Goal: Task Accomplishment & Management: Manage account settings

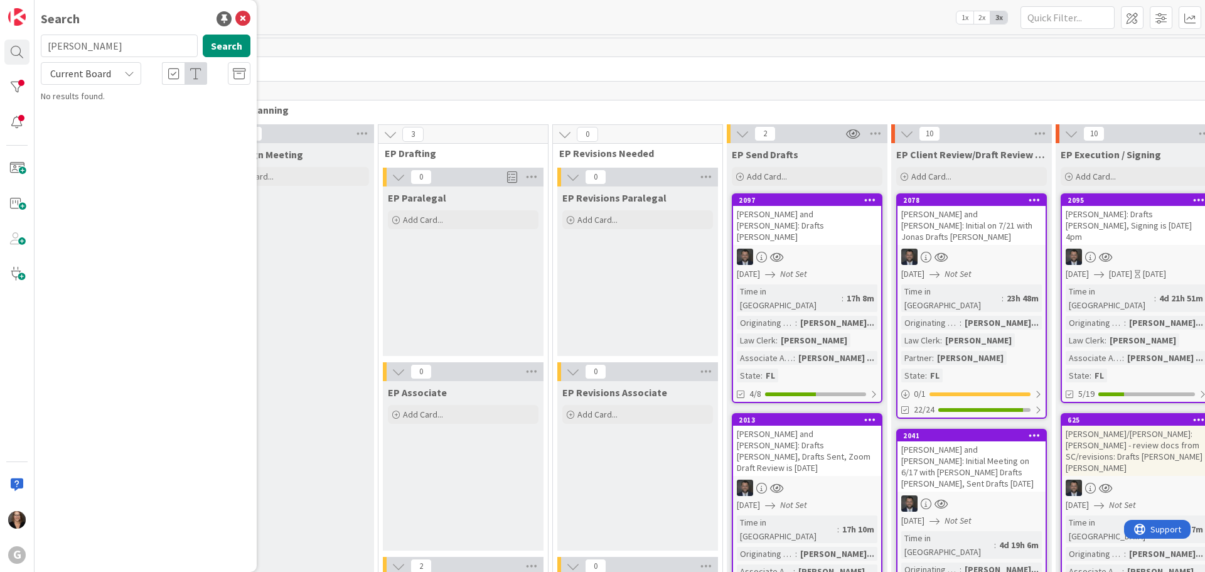
type input "[PERSON_NAME]"
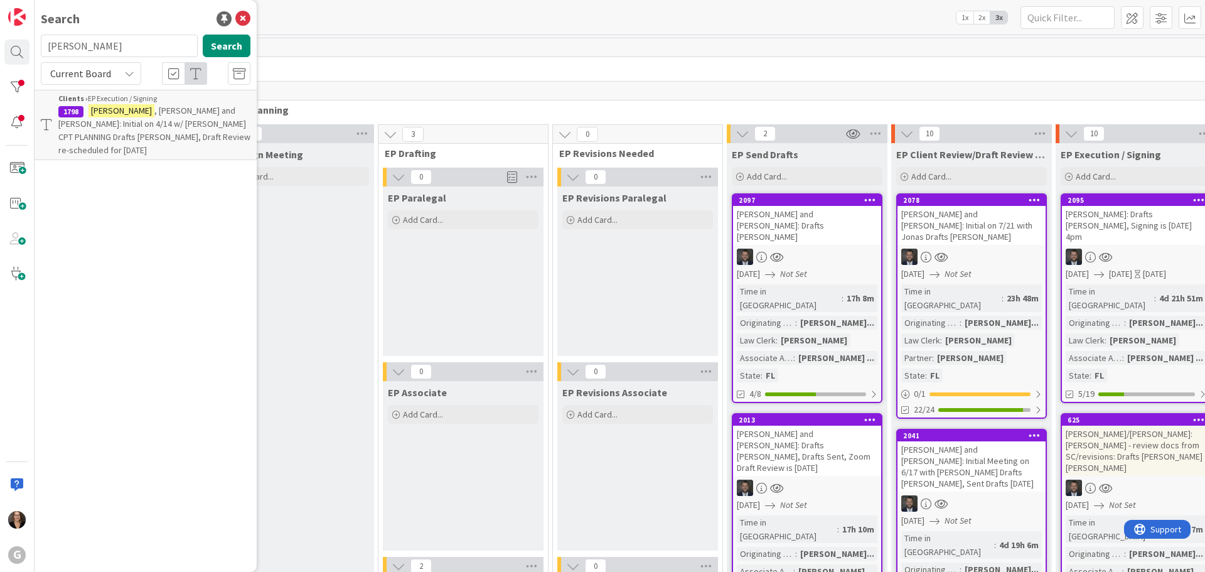
click at [141, 113] on span ", [PERSON_NAME] and [PERSON_NAME]: Initial on 4/14 w/ [PERSON_NAME] CPT PLANNIN…" at bounding box center [154, 130] width 192 height 51
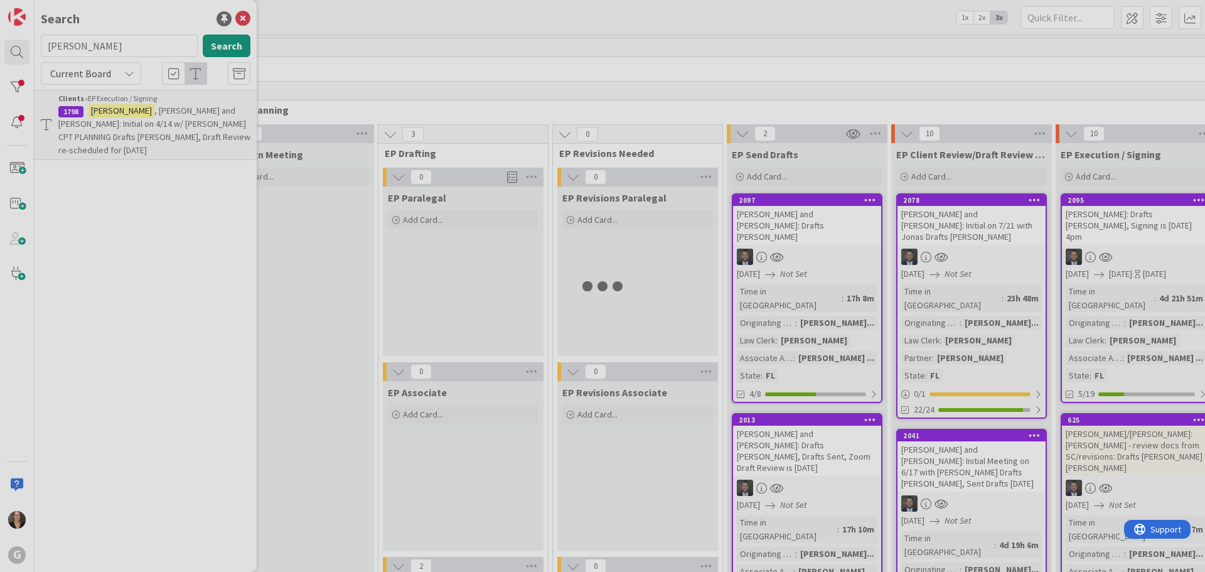
click at [141, 113] on div at bounding box center [602, 286] width 1205 height 572
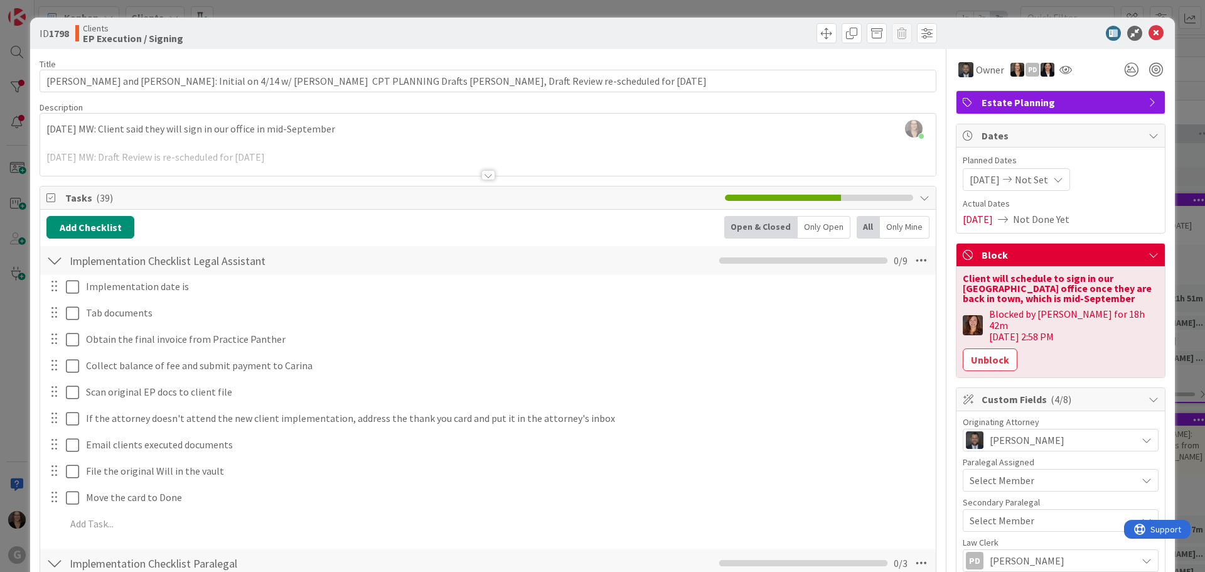
click at [1035, 179] on span "Not Set" at bounding box center [1031, 179] width 33 height 15
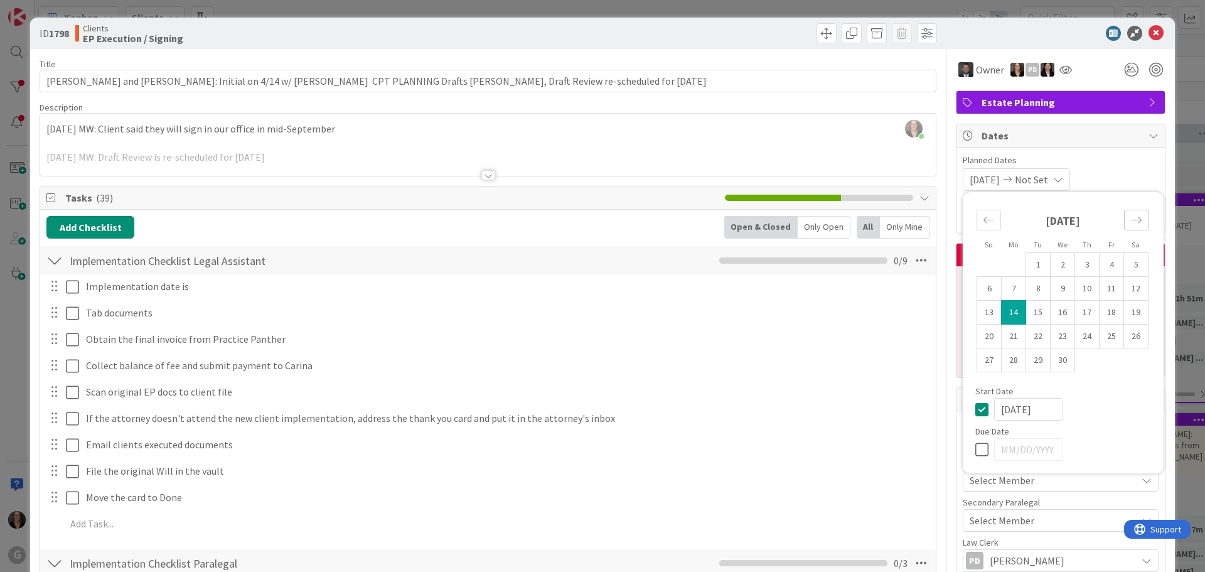
click at [1130, 218] on icon "Move forward to switch to the next month." at bounding box center [1136, 220] width 12 height 12
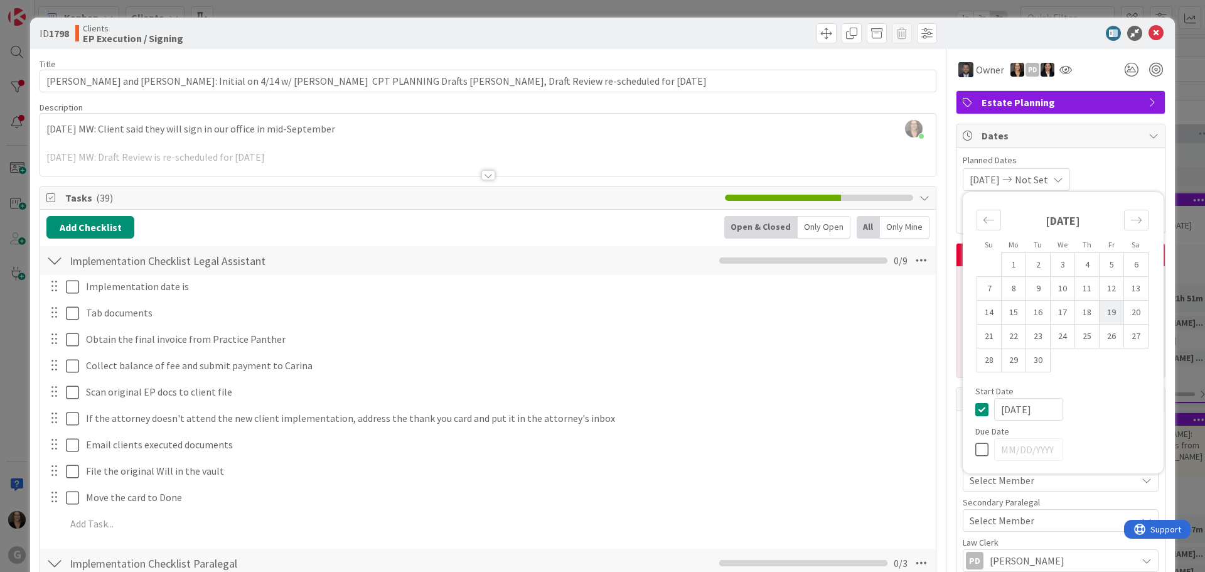
click at [1101, 311] on td "19" at bounding box center [1111, 313] width 24 height 24
type input "09/19/2025"
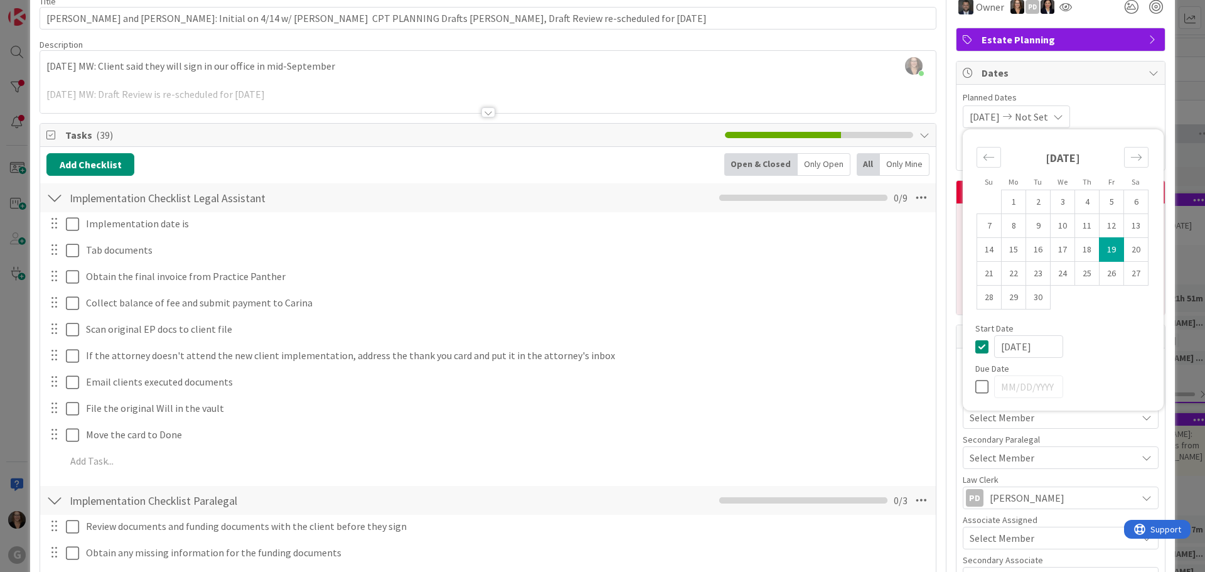
click at [975, 345] on icon at bounding box center [984, 346] width 19 height 15
click at [975, 386] on icon at bounding box center [984, 386] width 19 height 15
click at [1102, 248] on td "19" at bounding box center [1111, 250] width 24 height 24
type input "09/19/2025"
click at [1089, 370] on div "Due Date" at bounding box center [1063, 368] width 176 height 9
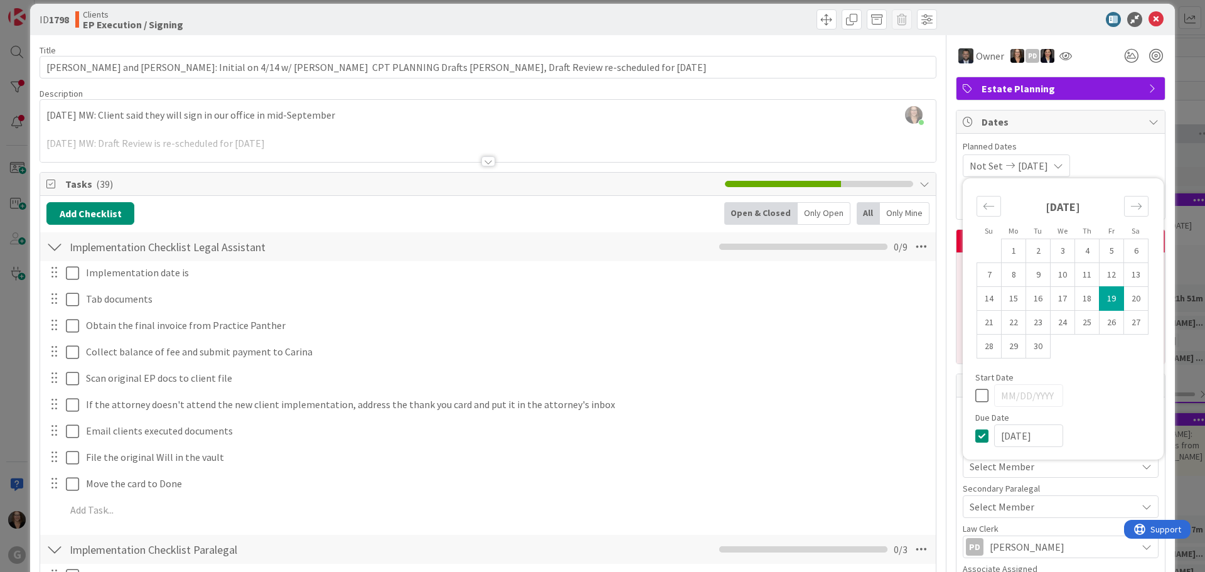
scroll to position [0, 0]
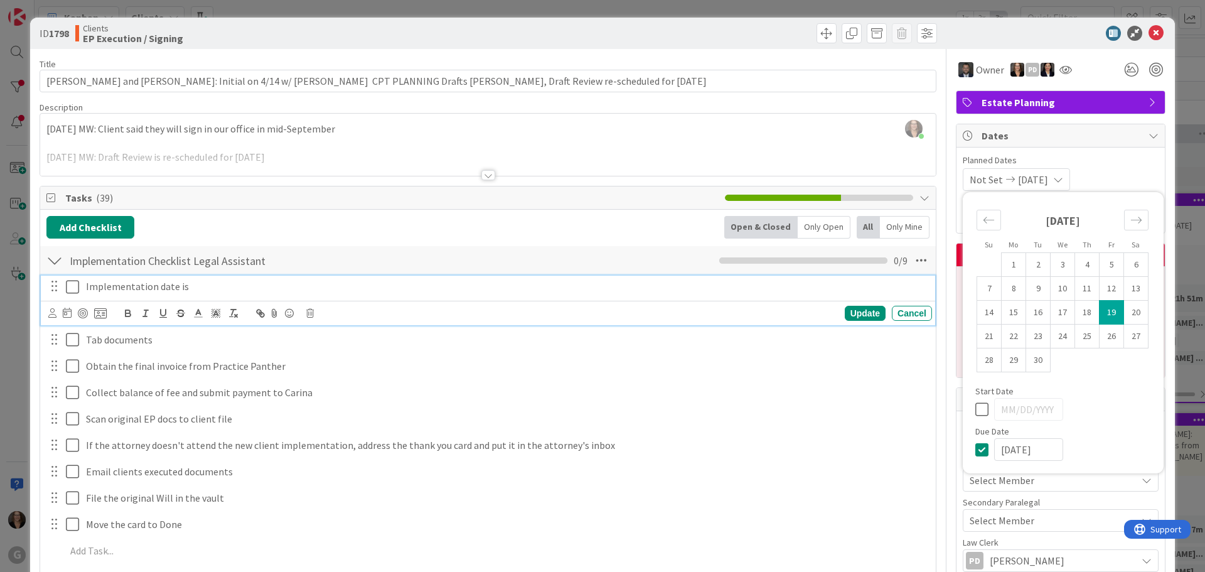
click at [190, 288] on p "Implementation date is" at bounding box center [506, 286] width 841 height 14
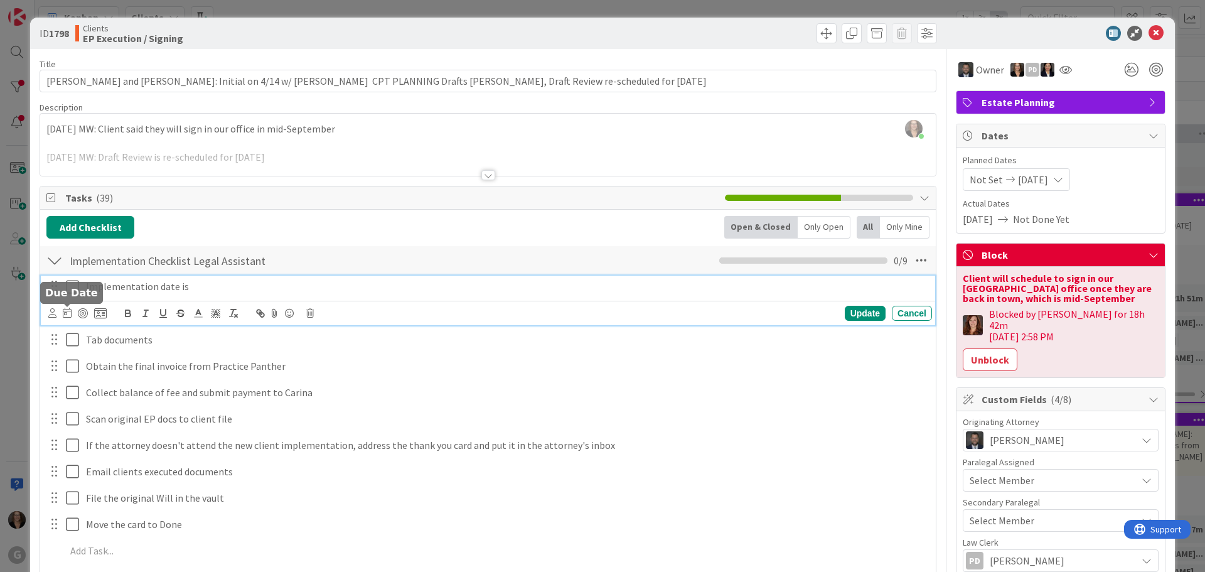
click at [65, 314] on icon at bounding box center [67, 312] width 9 height 10
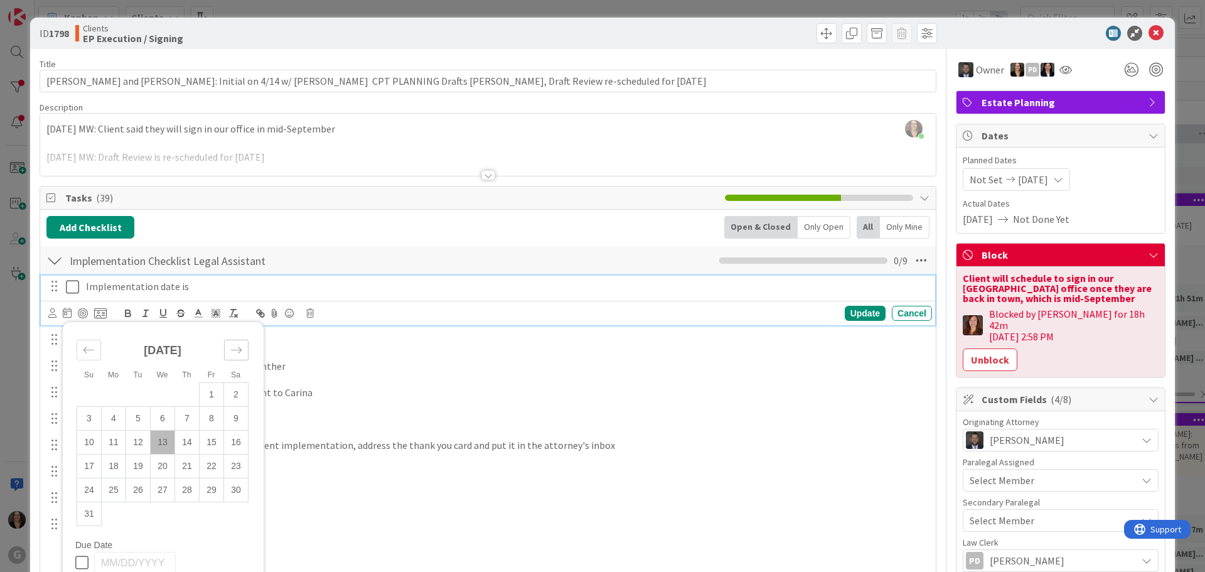
click at [238, 347] on icon "Move forward to switch to the next month." at bounding box center [236, 349] width 11 height 6
click at [210, 446] on td "19" at bounding box center [212, 442] width 24 height 24
type input "09/19/2025"
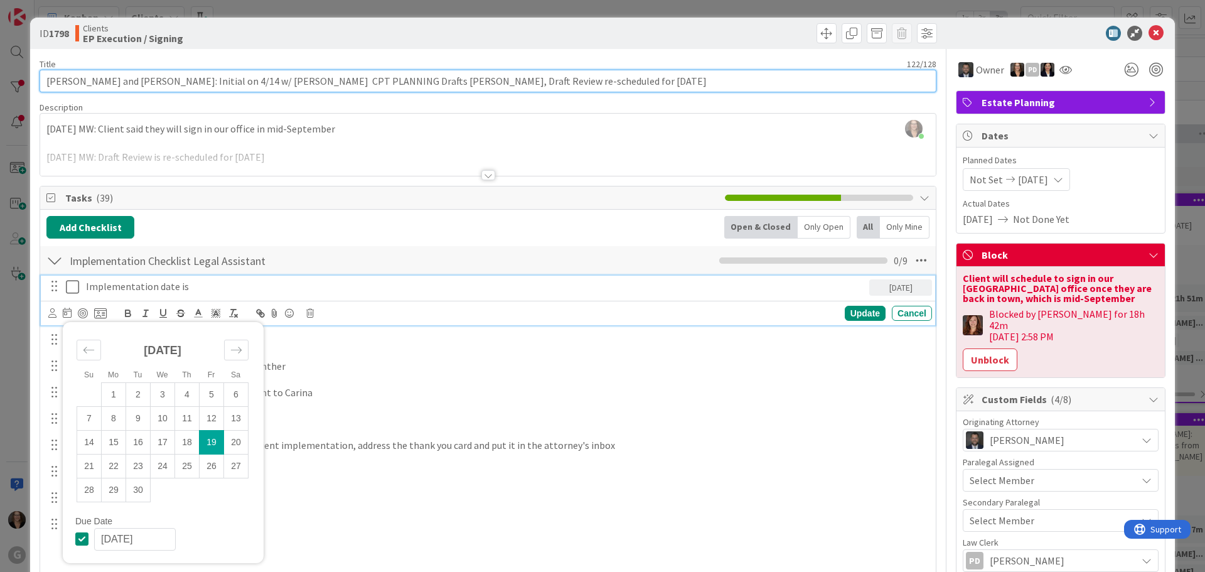
click at [565, 81] on input "Crump, Richard and Judith: Initial on 4/14 w/ Jonas CPT PLANNING Drafts Paul Bo…" at bounding box center [488, 81] width 897 height 23
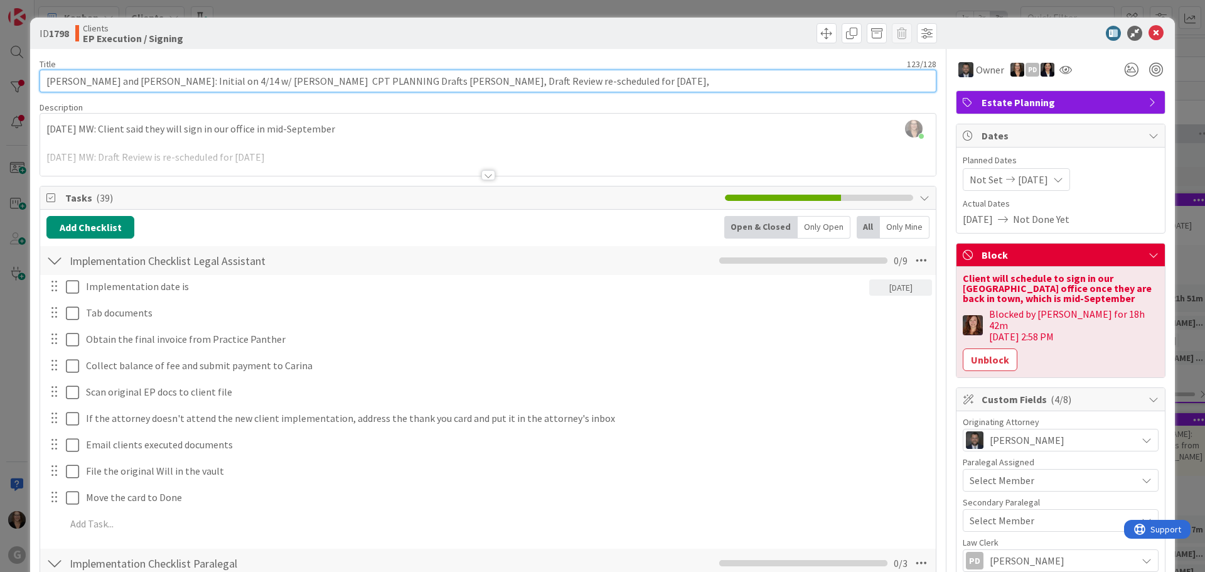
type input "Crump, Richard and Judith: Initial on 4/14 w/ Jonas CPT PLANNING Drafts Paul Bo…"
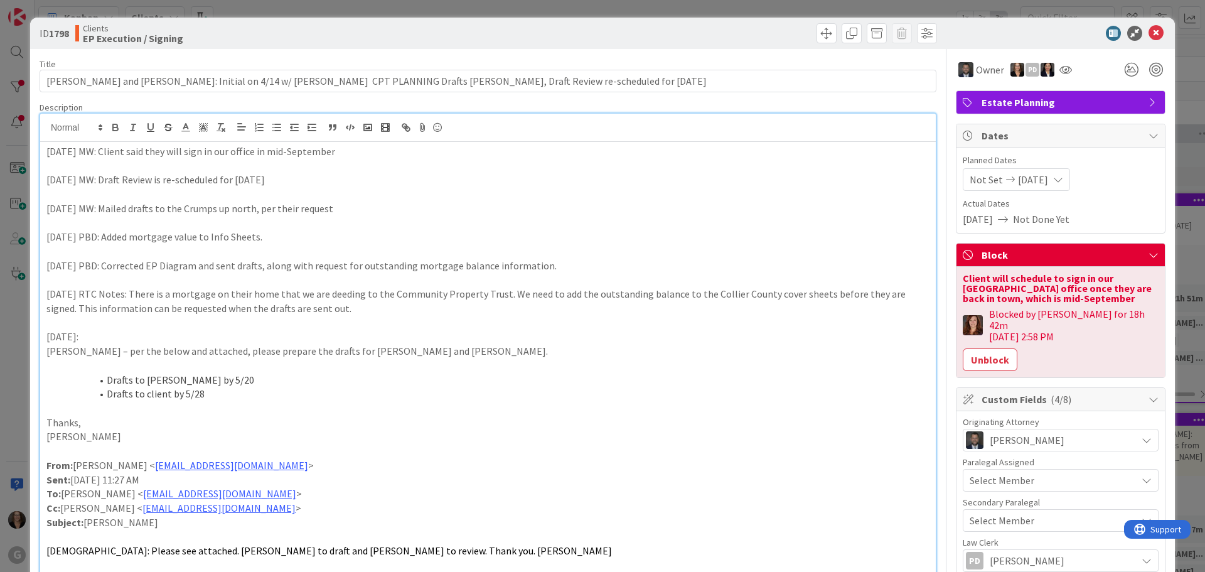
click at [43, 122] on div "Michelle Wilson just joined 8-12-25 MW: Client said they will sign in our offic…" at bounding box center [487, 399] width 895 height 571
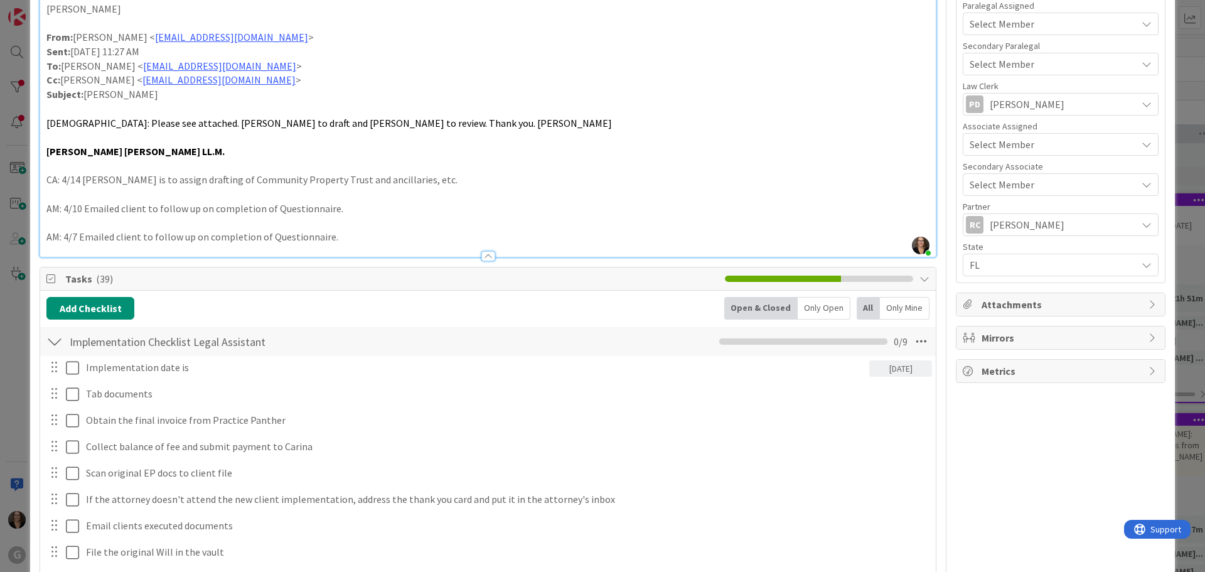
scroll to position [502, 0]
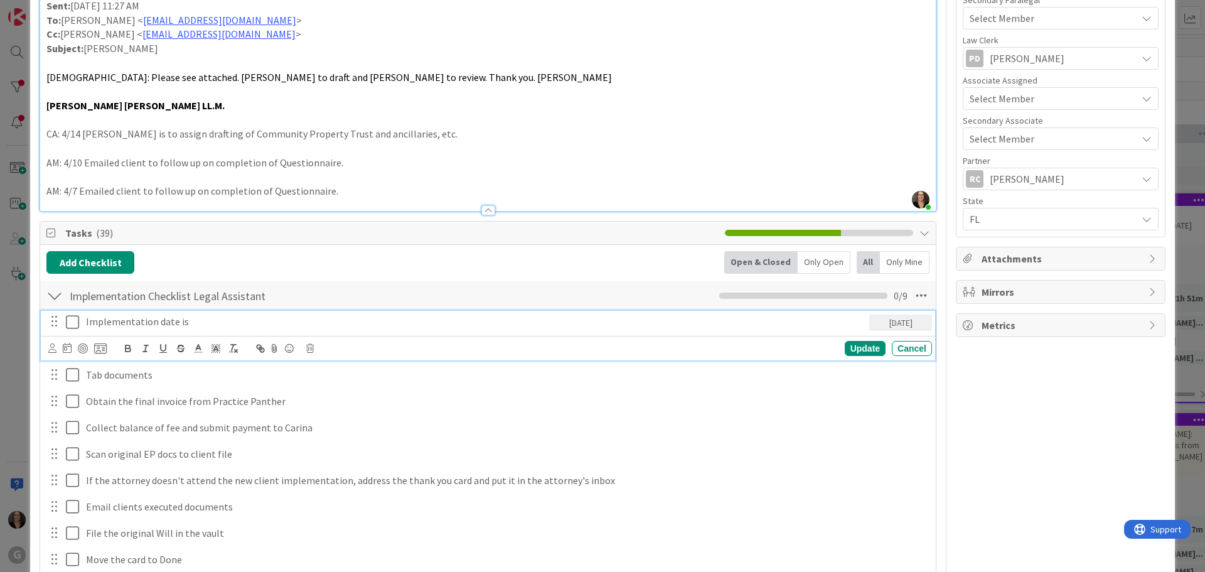
click at [200, 324] on p "Implementation date is" at bounding box center [475, 321] width 778 height 14
click at [67, 348] on icon at bounding box center [67, 348] width 9 height 10
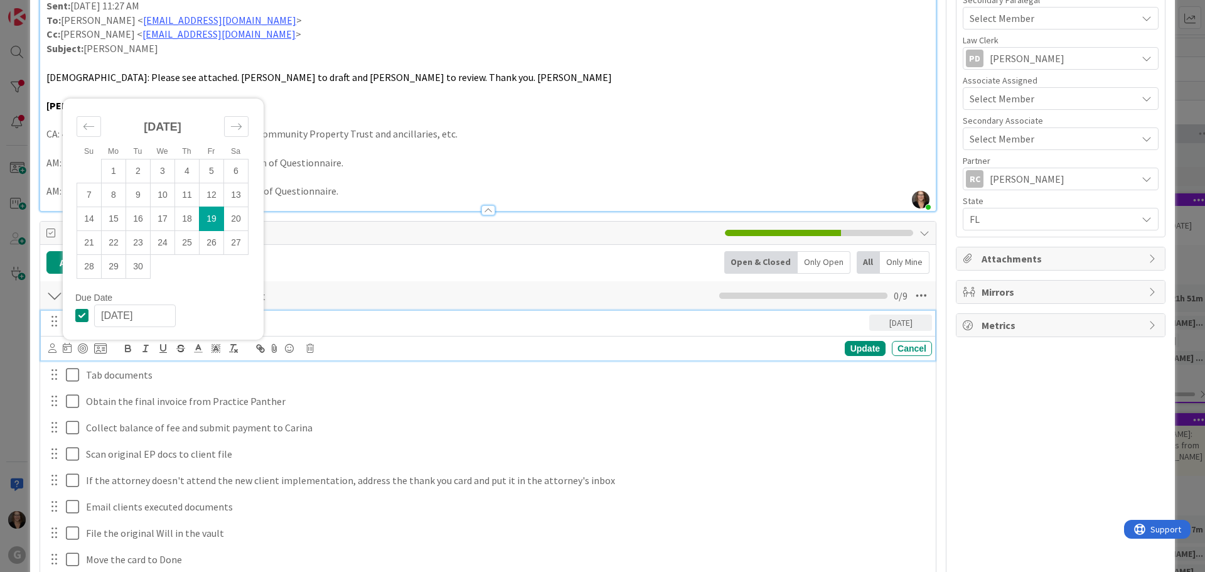
click at [215, 219] on td "19" at bounding box center [212, 218] width 24 height 24
click at [853, 347] on div "Update" at bounding box center [865, 348] width 41 height 15
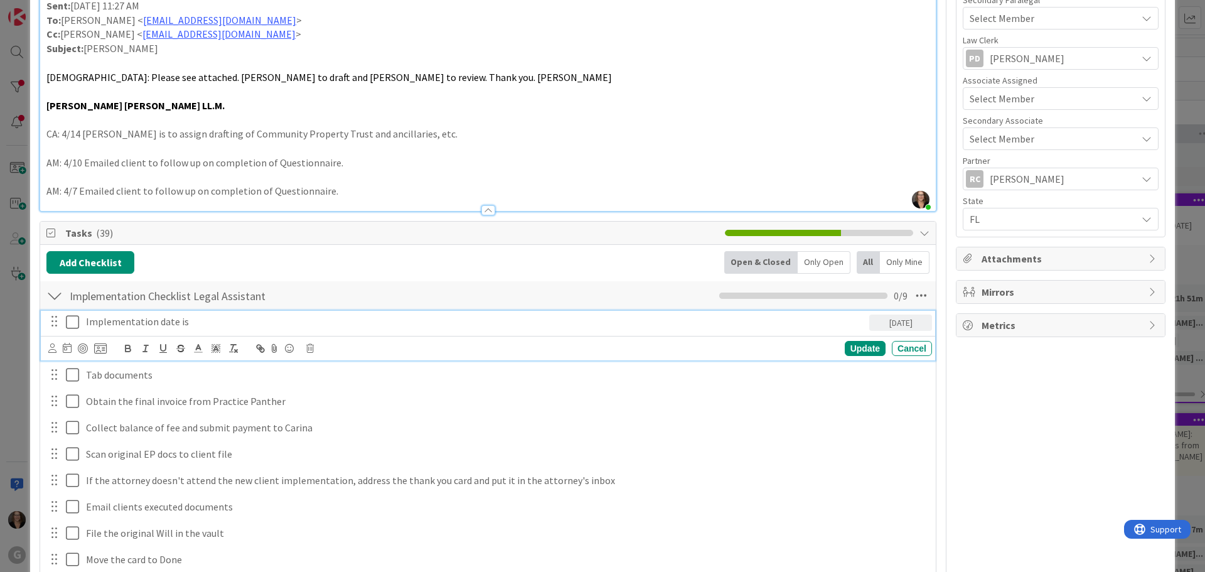
click at [71, 320] on icon at bounding box center [75, 321] width 19 height 15
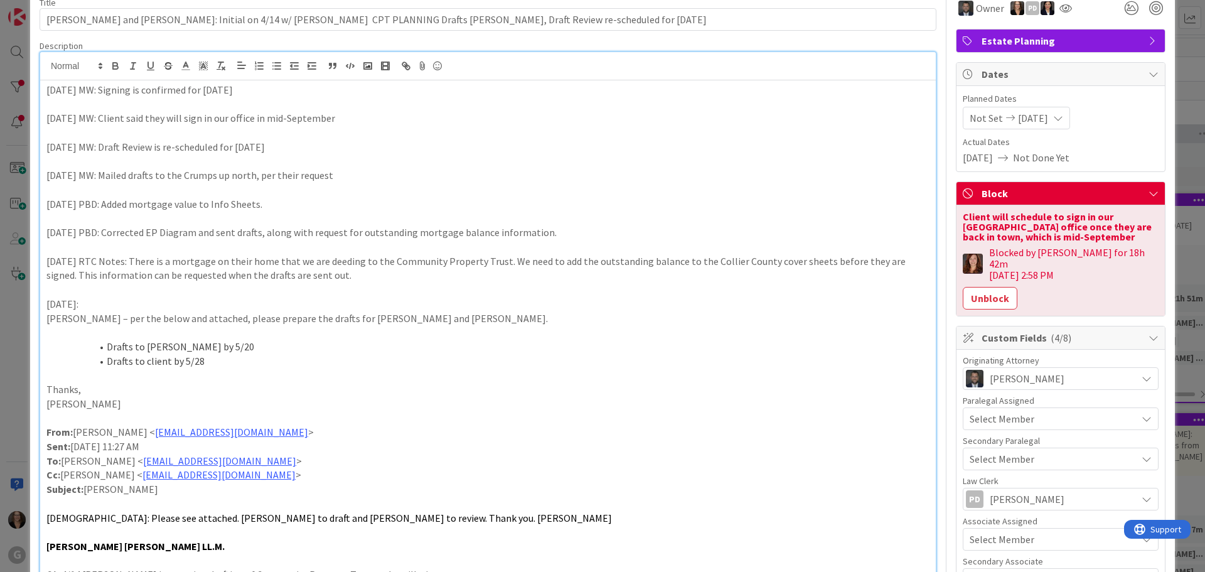
scroll to position [0, 0]
